Goal: Information Seeking & Learning: Learn about a topic

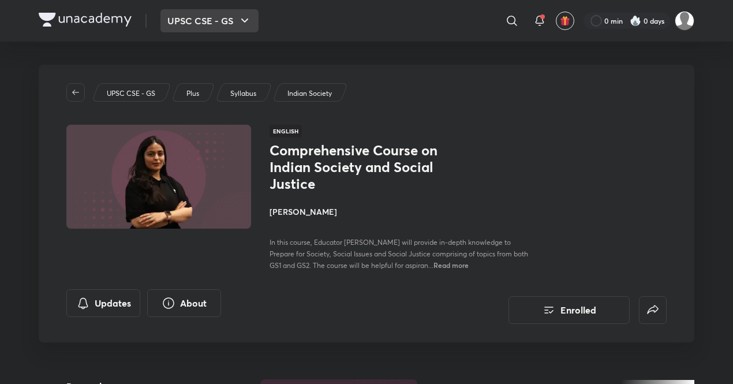
click at [239, 24] on icon "button" at bounding box center [245, 21] width 14 height 14
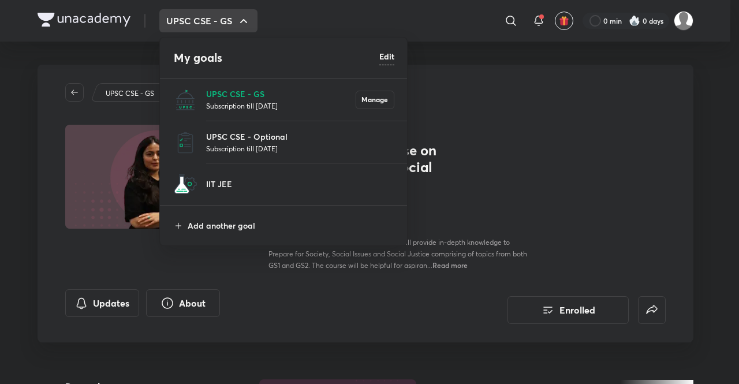
click at [247, 149] on p "Subscription till [DATE]" at bounding box center [300, 149] width 188 height 12
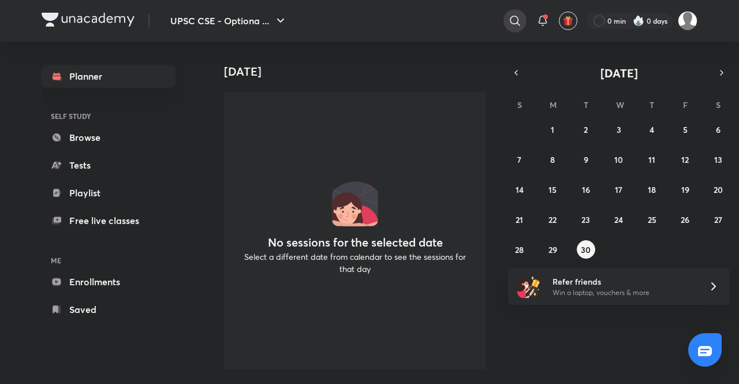
click at [515, 24] on icon at bounding box center [515, 21] width 14 height 14
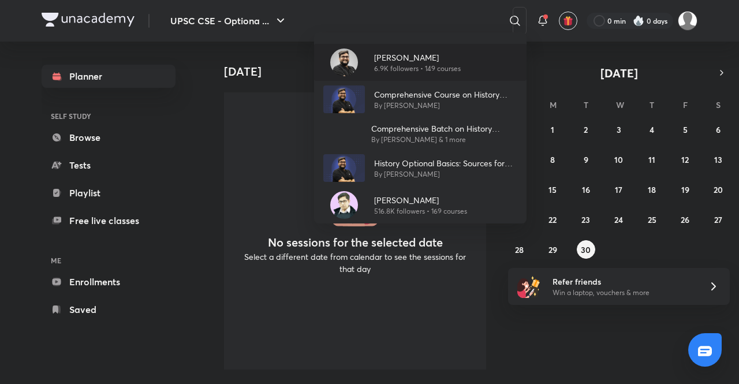
click at [427, 72] on p "6.9K followers • 149 courses" at bounding box center [417, 68] width 87 height 10
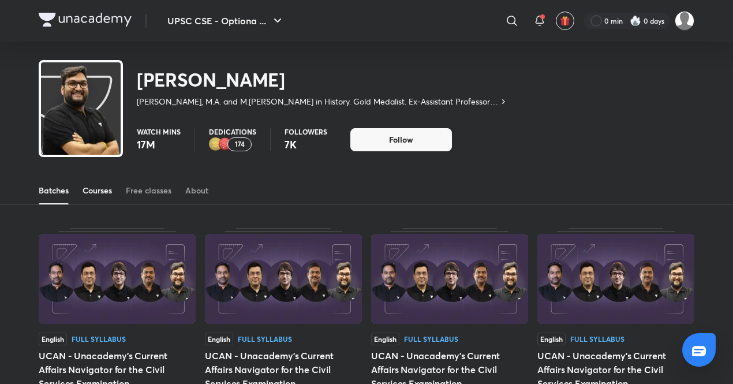
click at [104, 191] on div "Courses" at bounding box center [97, 191] width 29 height 12
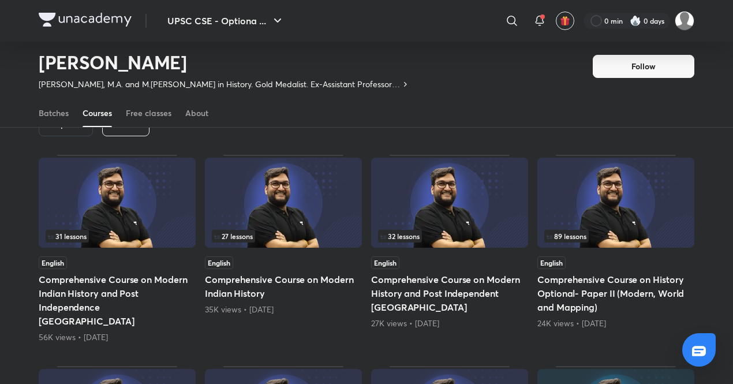
scroll to position [216, 0]
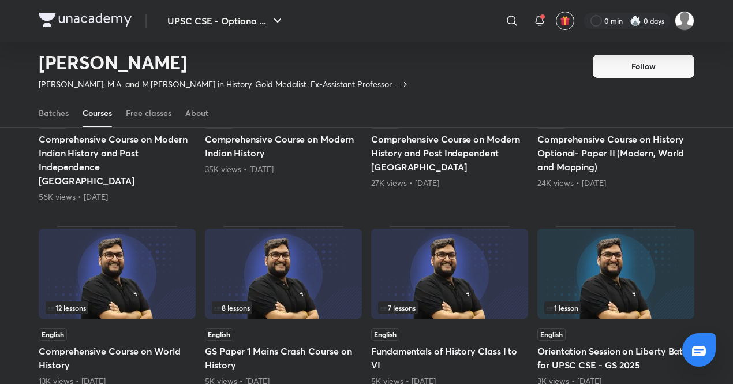
click at [623, 133] on h5 "Comprehensive Course on History Optional- Paper II (Modern, World and Mapping)" at bounding box center [615, 153] width 157 height 42
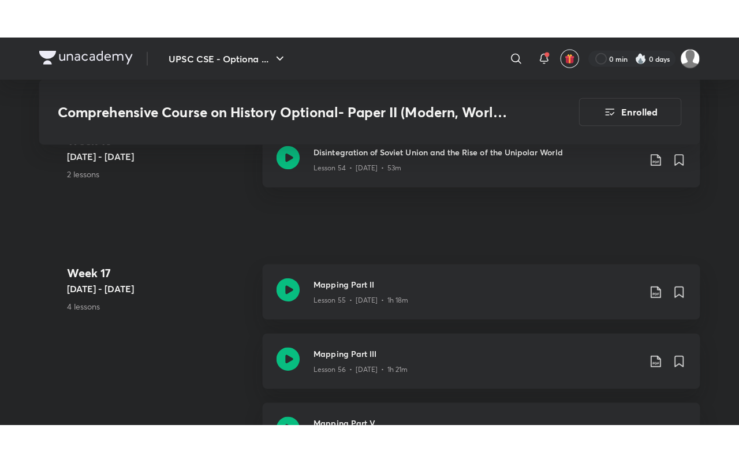
scroll to position [5307, 0]
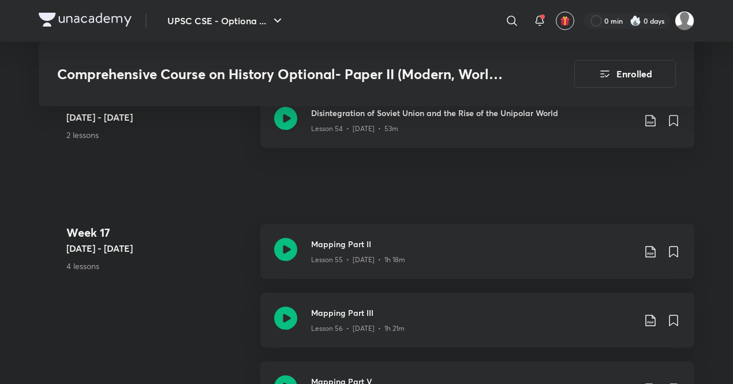
click at [175, 245] on div "Week [DATE] - [DATE] 4 lessons Mapping Part II Lesson 55 • [DATE] • 1h 18m Mapp…" at bounding box center [367, 361] width 656 height 275
drag, startPoint x: 205, startPoint y: 243, endPoint x: 291, endPoint y: 211, distance: 91.1
click at [291, 224] on div "Week [DATE] - [DATE] 4 lessons Mapping Part II Lesson 55 • [DATE] • 1h 18m Mapp…" at bounding box center [367, 361] width 656 height 275
click at [291, 238] on div at bounding box center [285, 251] width 23 height 27
